Goal: Check status: Check status

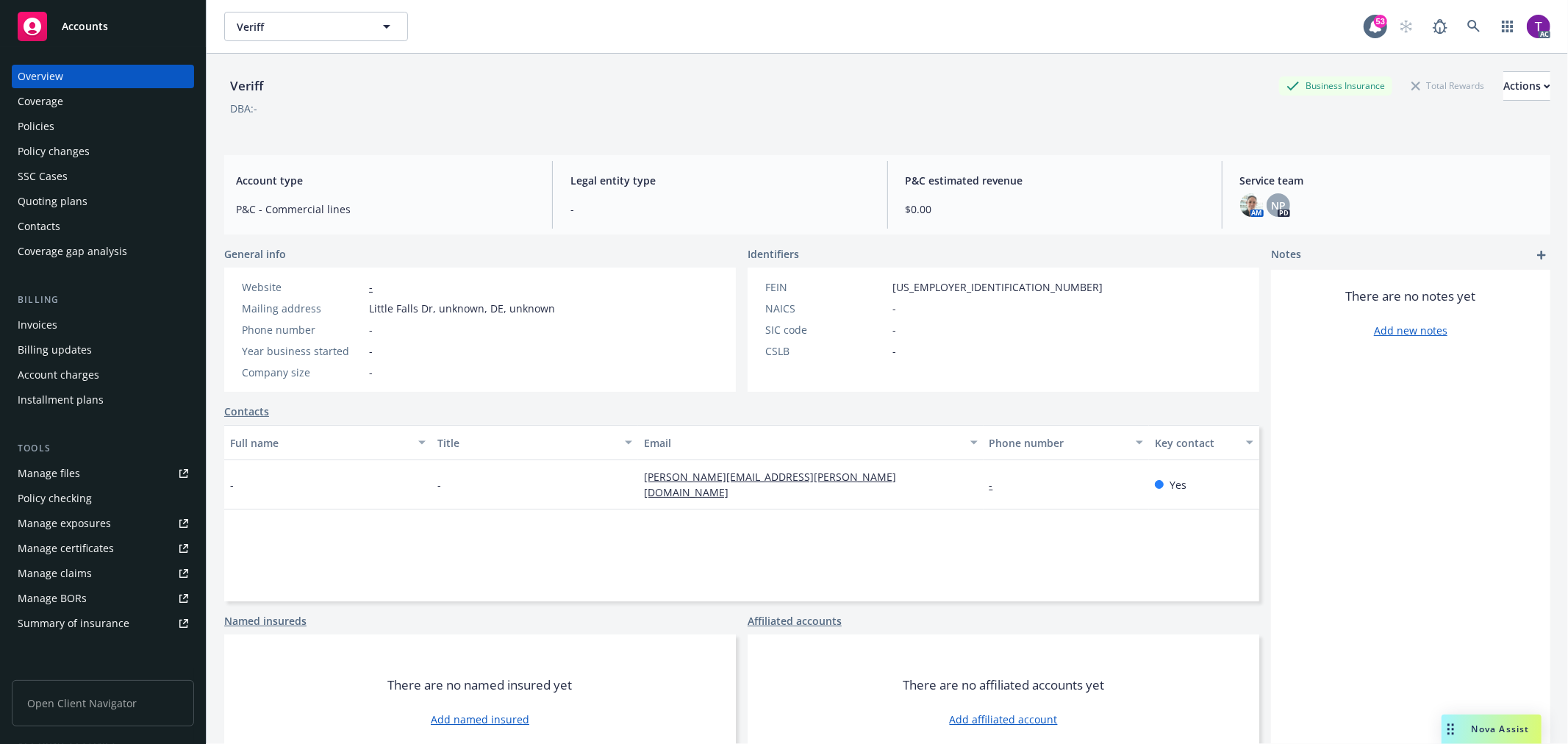
click at [70, 322] on div "Invoices" at bounding box center [103, 325] width 171 height 24
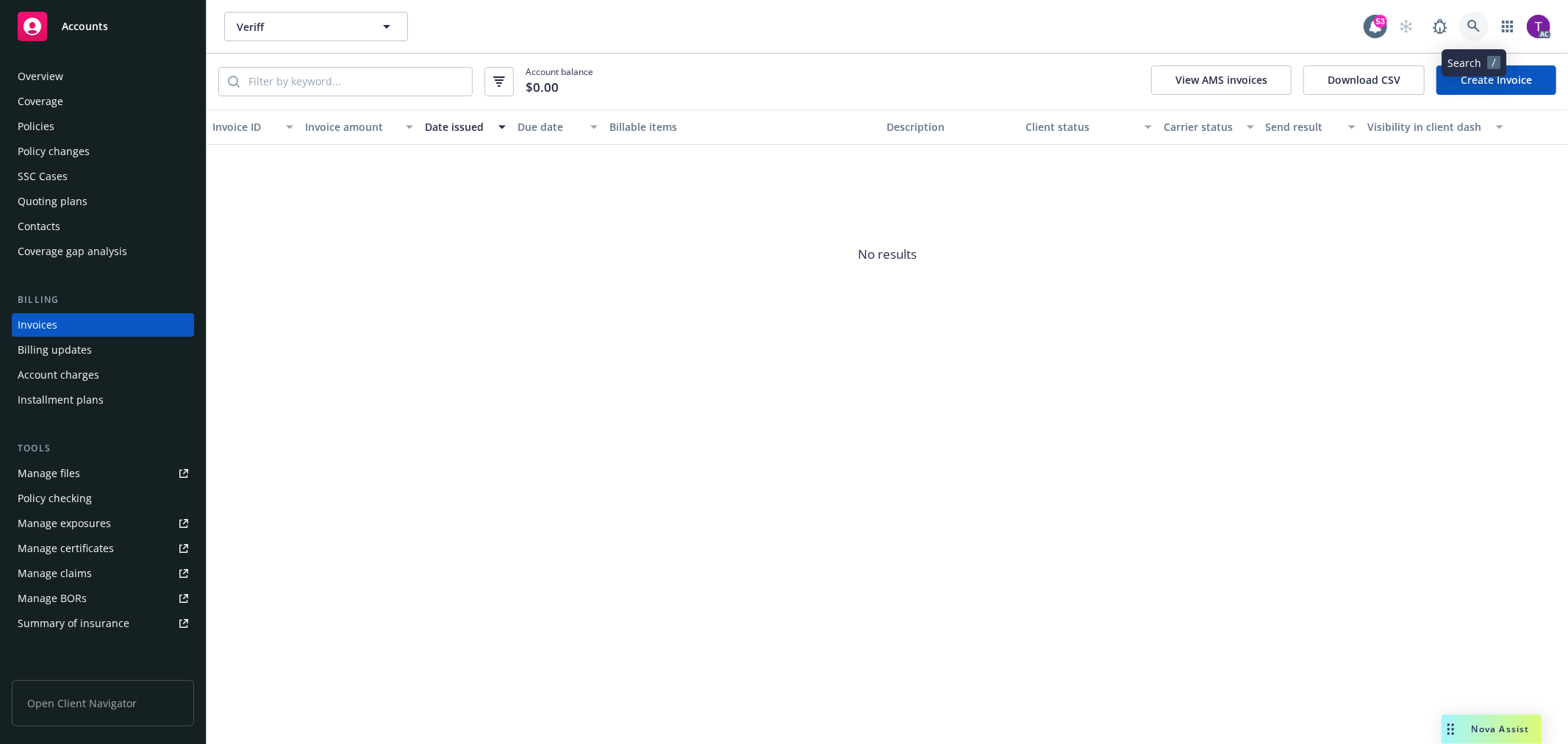
click at [1464, 17] on link at bounding box center [1474, 26] width 29 height 29
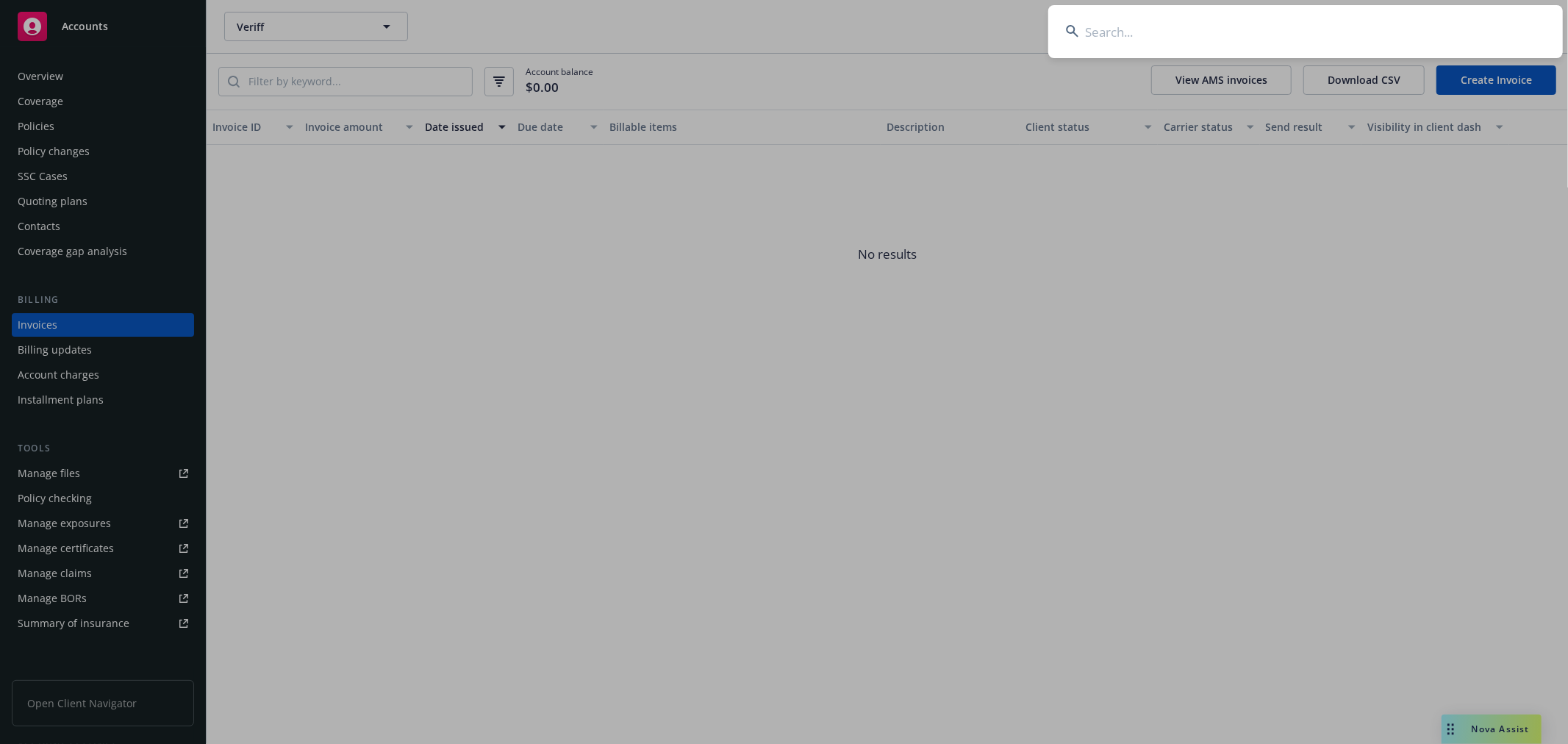
type input "v"
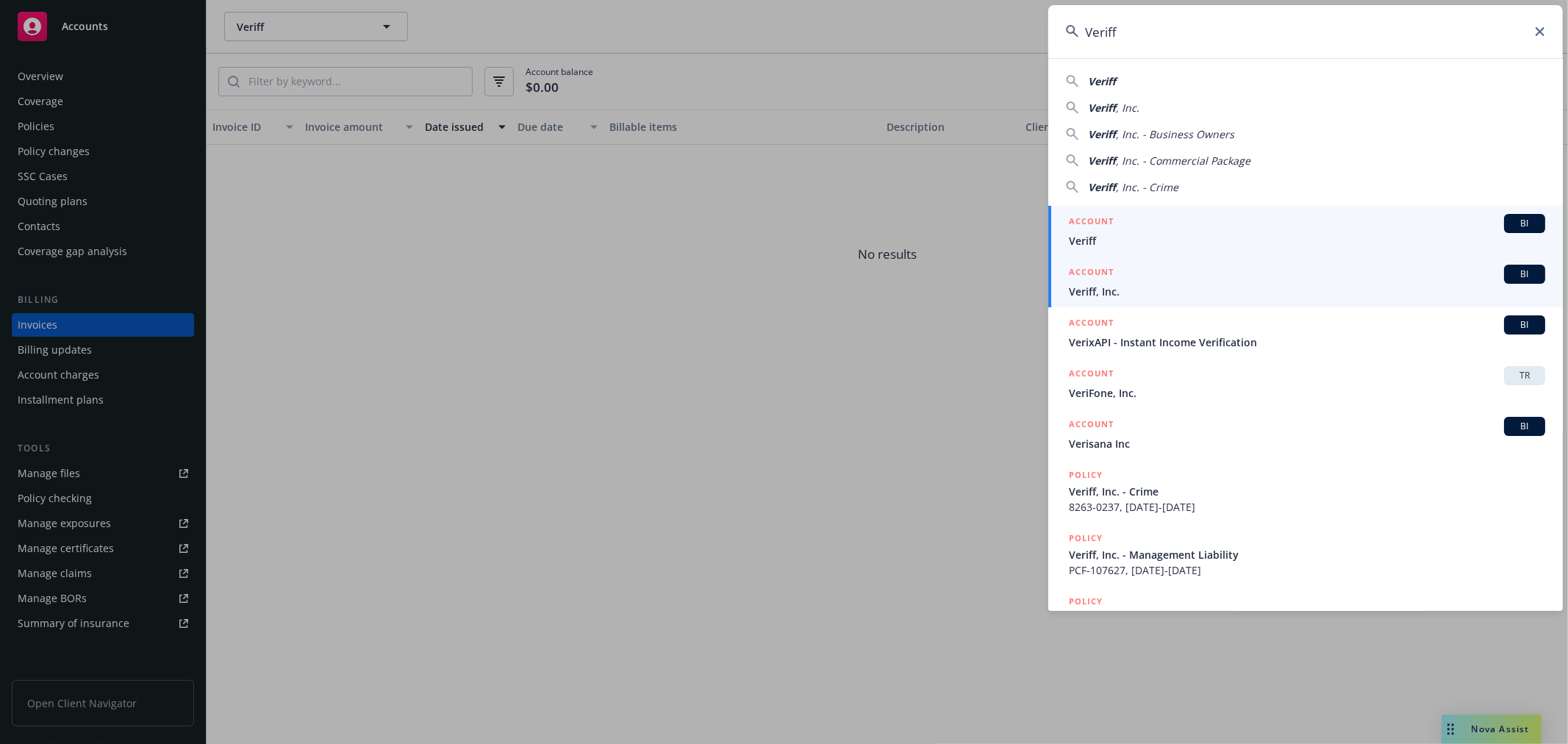
type input "Veriff"
click at [1115, 288] on span "Veriff, Inc." at bounding box center [1307, 291] width 476 height 15
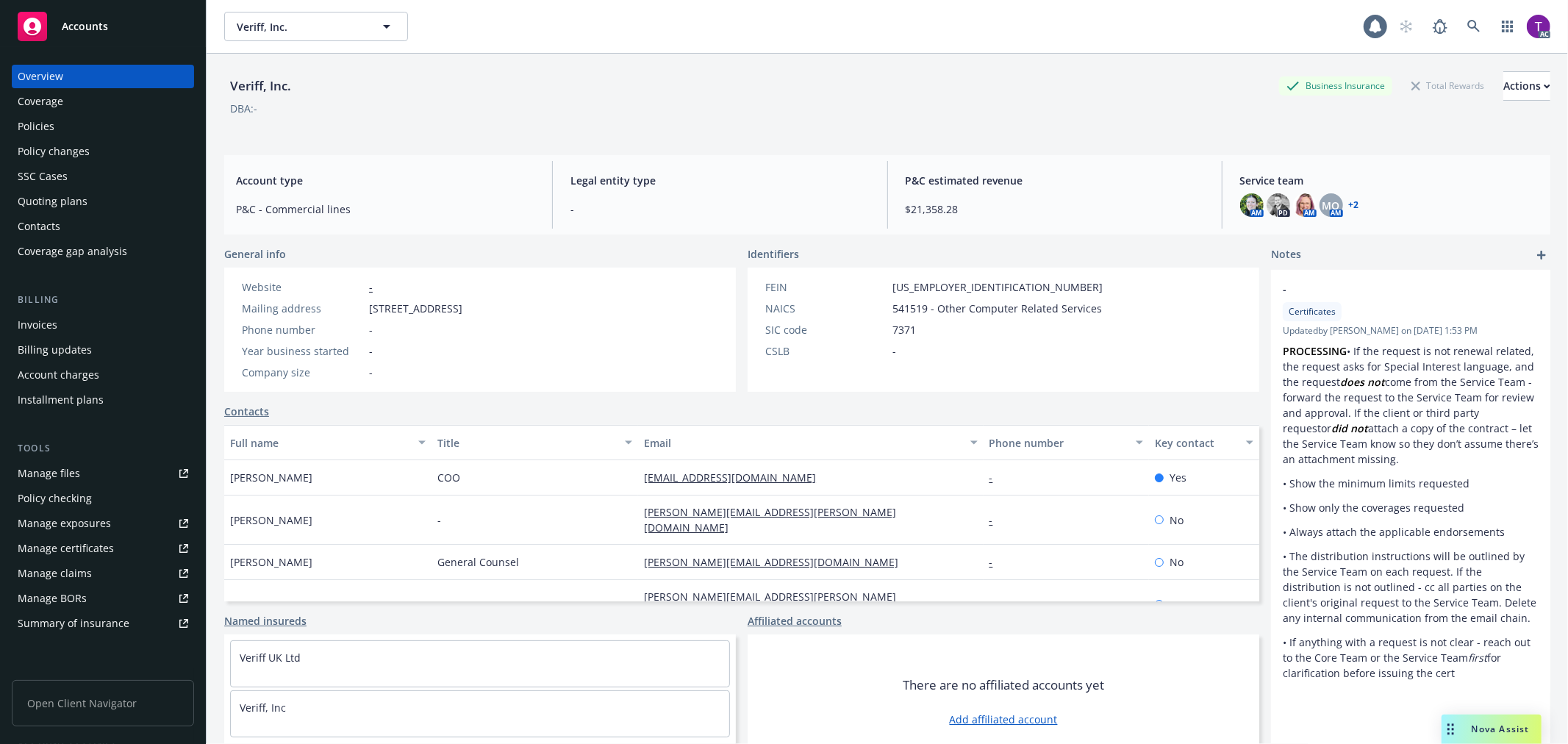
click at [63, 316] on div "Invoices" at bounding box center [103, 325] width 171 height 24
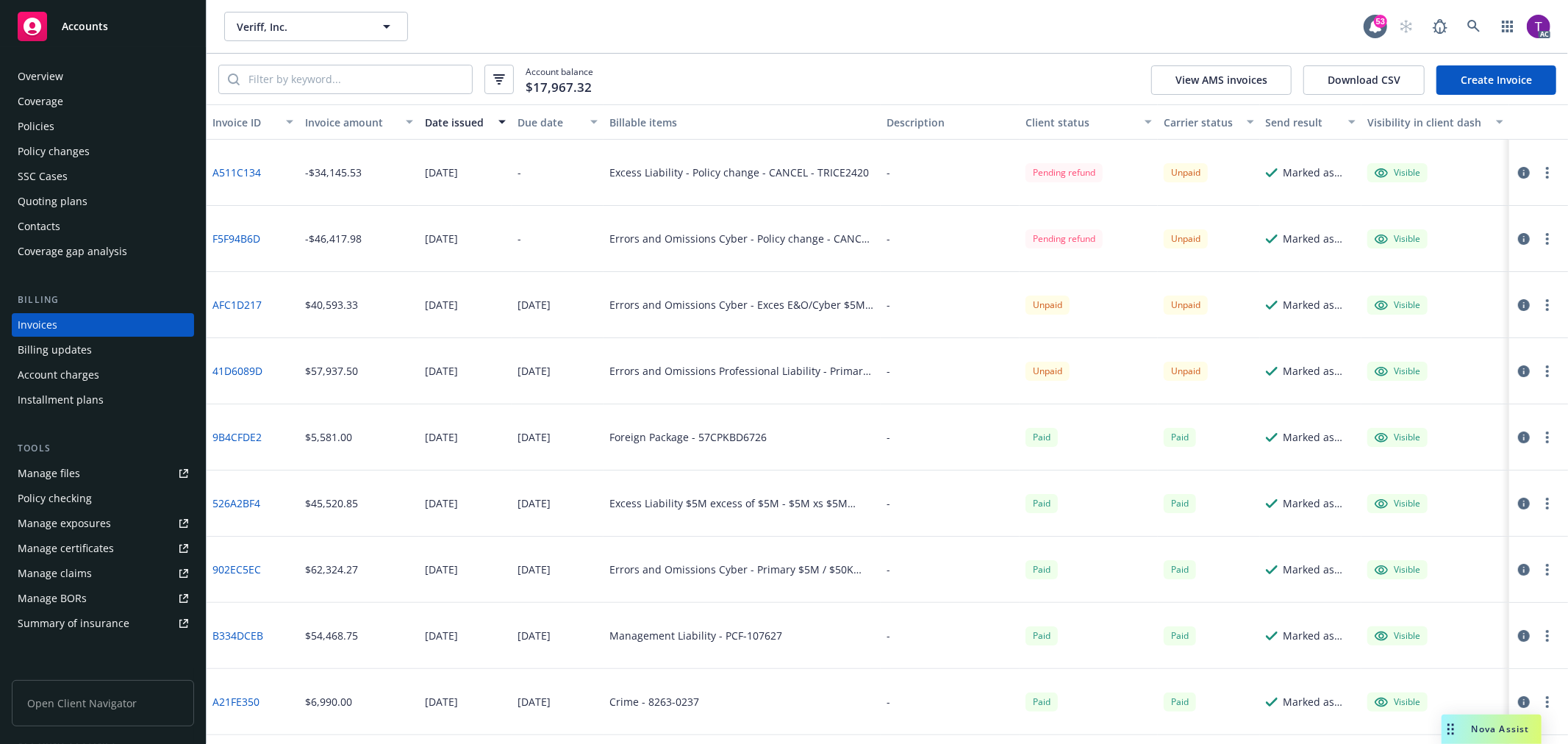
click at [343, 123] on div "Invoice amount" at bounding box center [351, 122] width 92 height 15
click at [1518, 167] on icon "button" at bounding box center [1524, 173] width 12 height 12
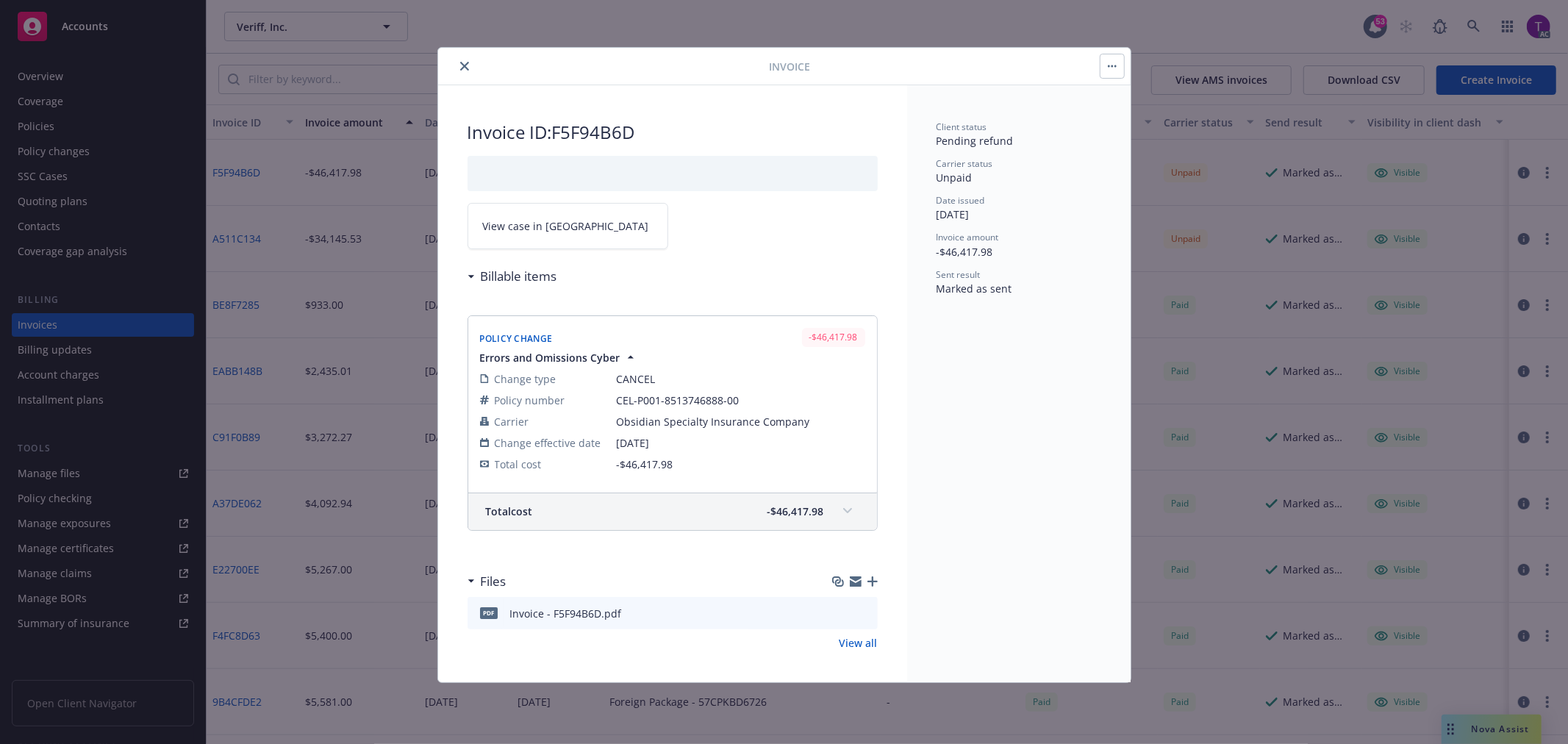
click at [538, 221] on span "View case in [GEOGRAPHIC_DATA]" at bounding box center [566, 226] width 166 height 15
click at [466, 61] on button "close" at bounding box center [465, 66] width 18 height 18
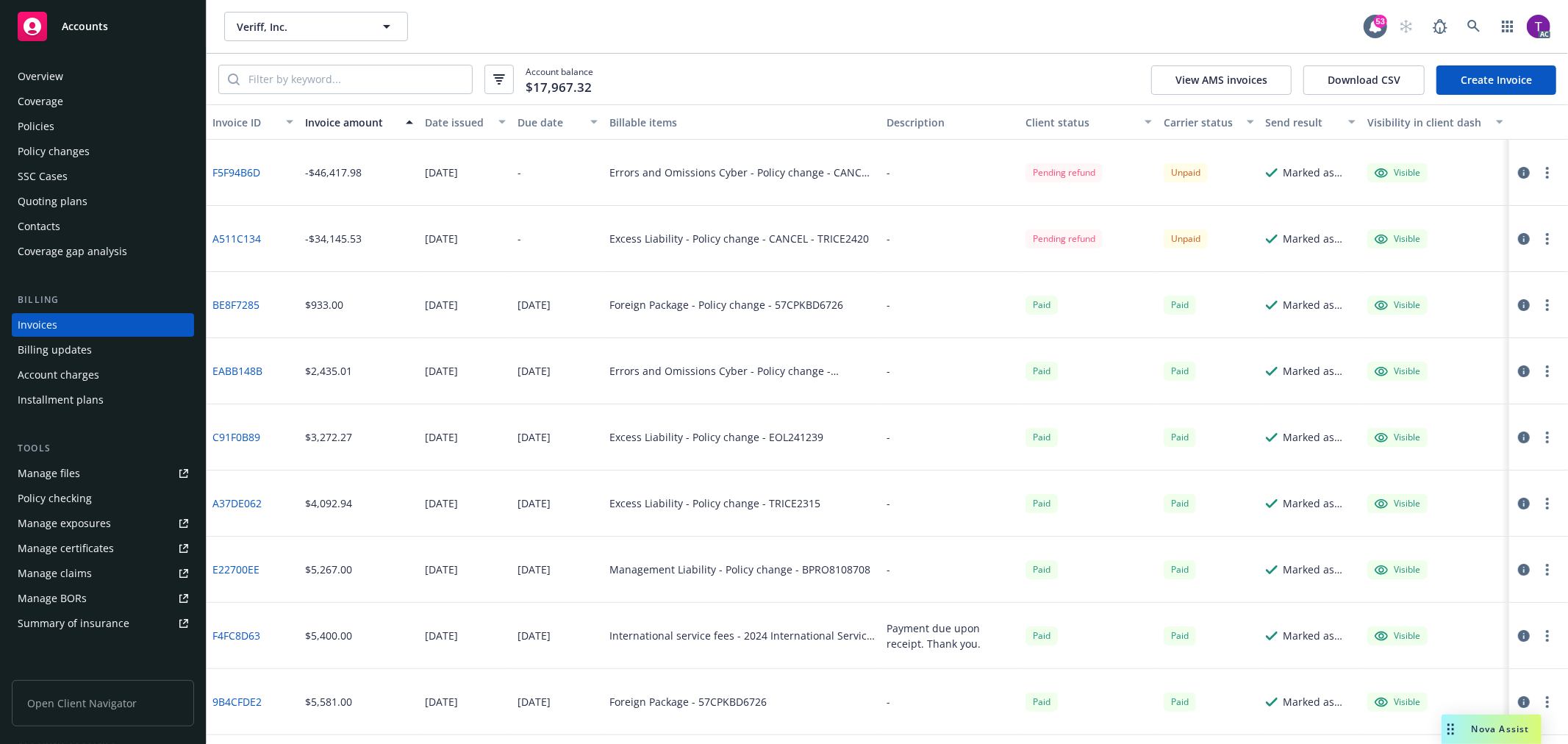
click at [1518, 239] on icon "button" at bounding box center [1524, 239] width 12 height 12
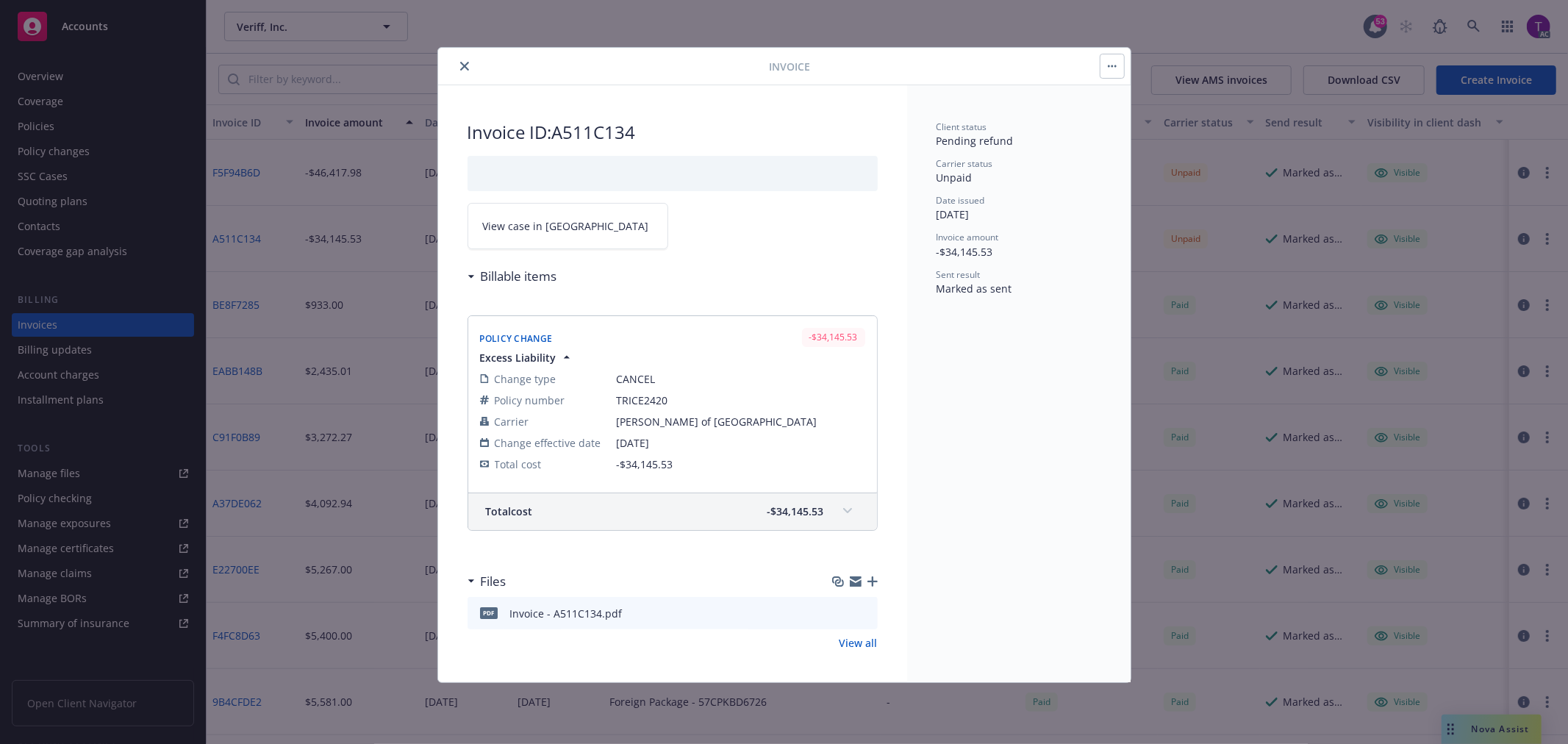
click at [539, 230] on span "View case in [GEOGRAPHIC_DATA]" at bounding box center [566, 226] width 166 height 15
